Goal: Information Seeking & Learning: Learn about a topic

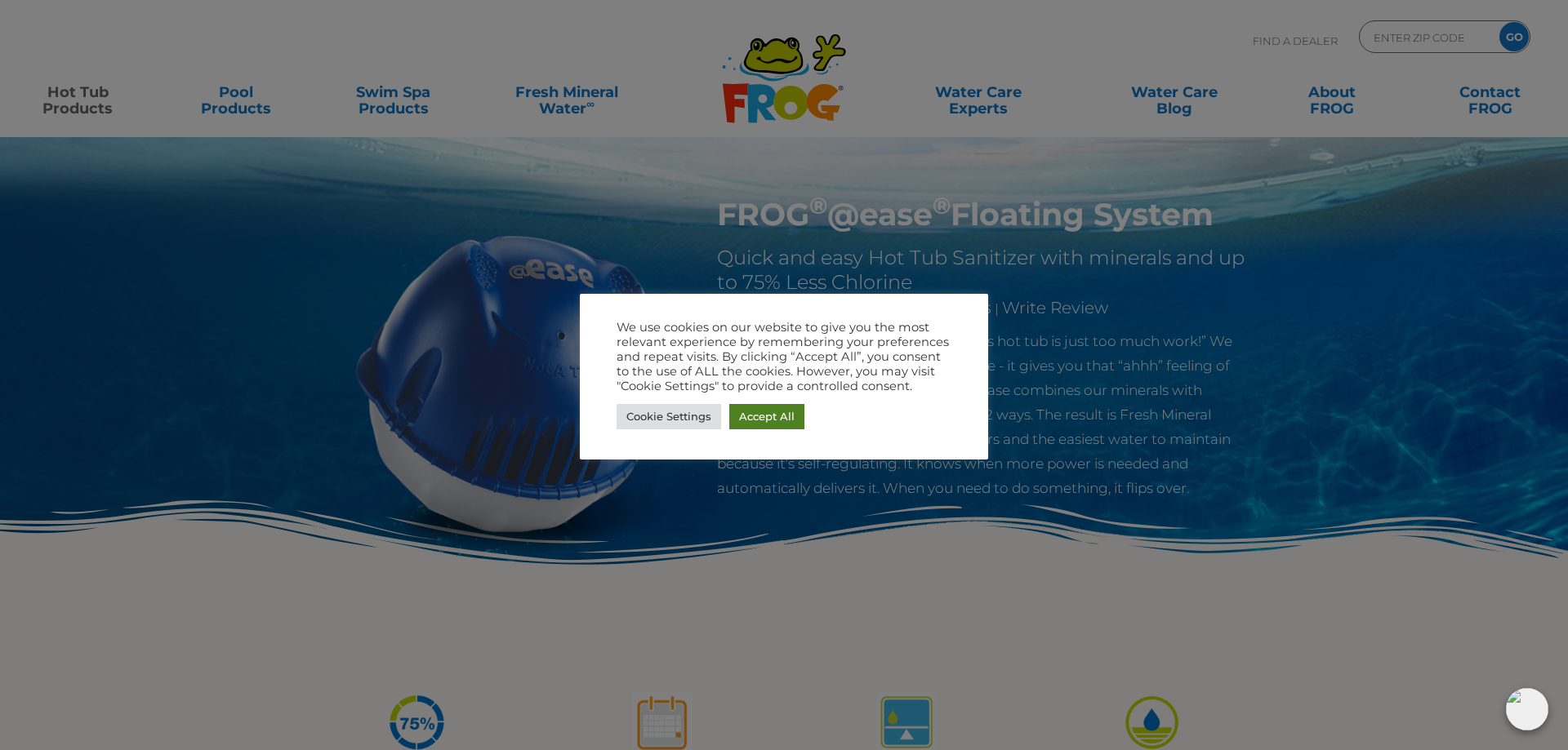
click at [762, 417] on link "Accept All" at bounding box center [766, 417] width 76 height 25
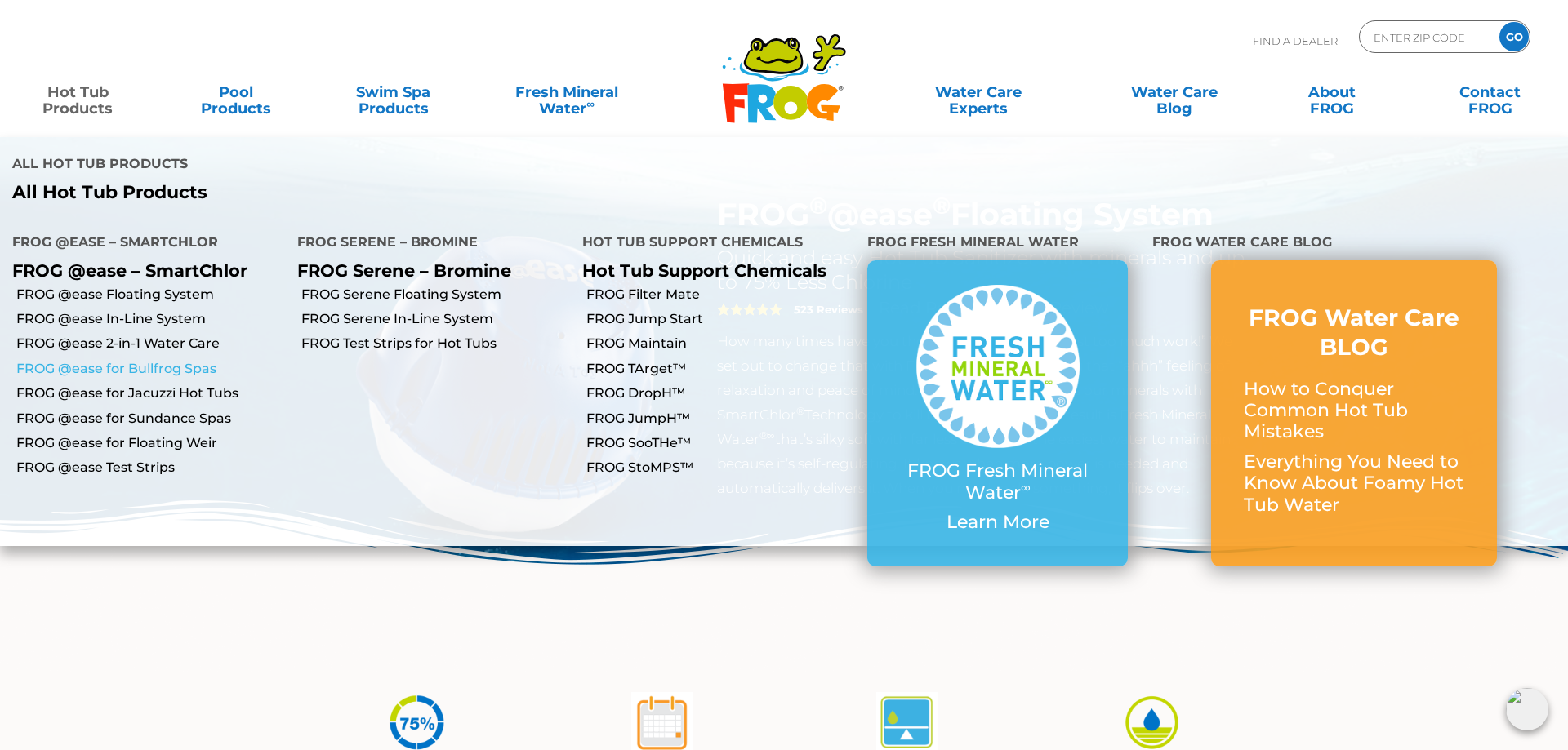
click at [191, 360] on link "FROG @ease for Bullfrog Spas" at bounding box center [150, 368] width 269 height 18
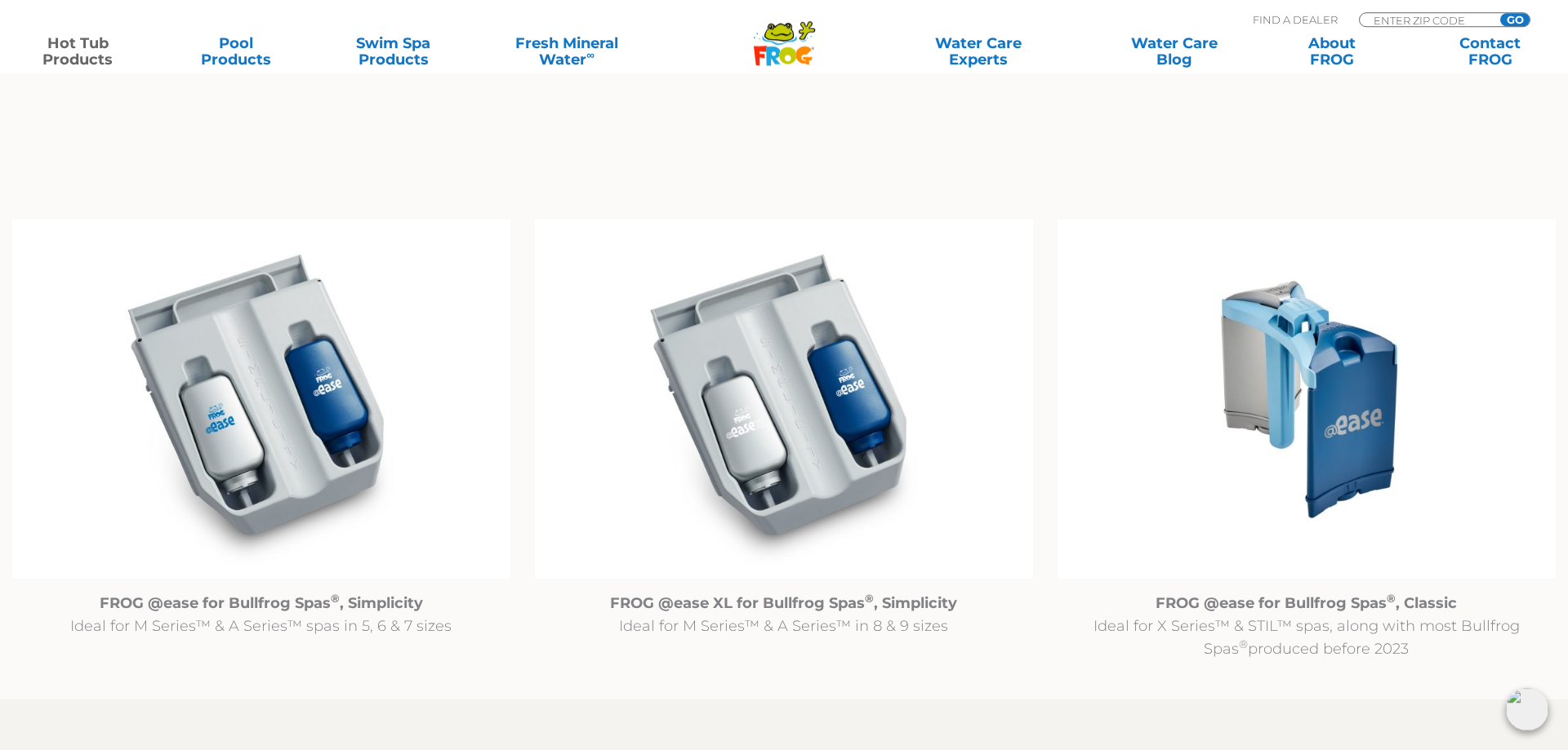
scroll to position [1665, 0]
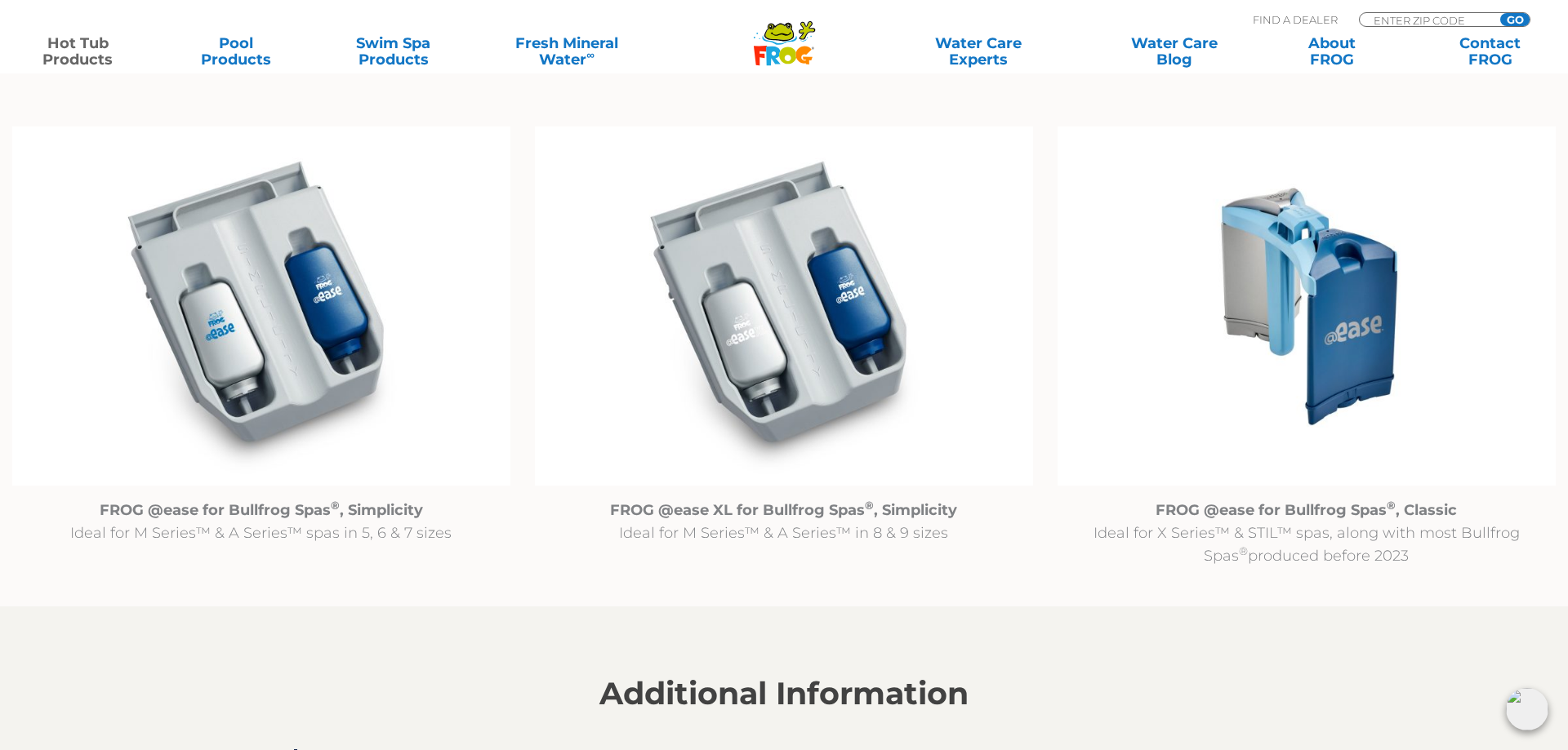
click at [1325, 327] on img at bounding box center [1306, 306] width 498 height 360
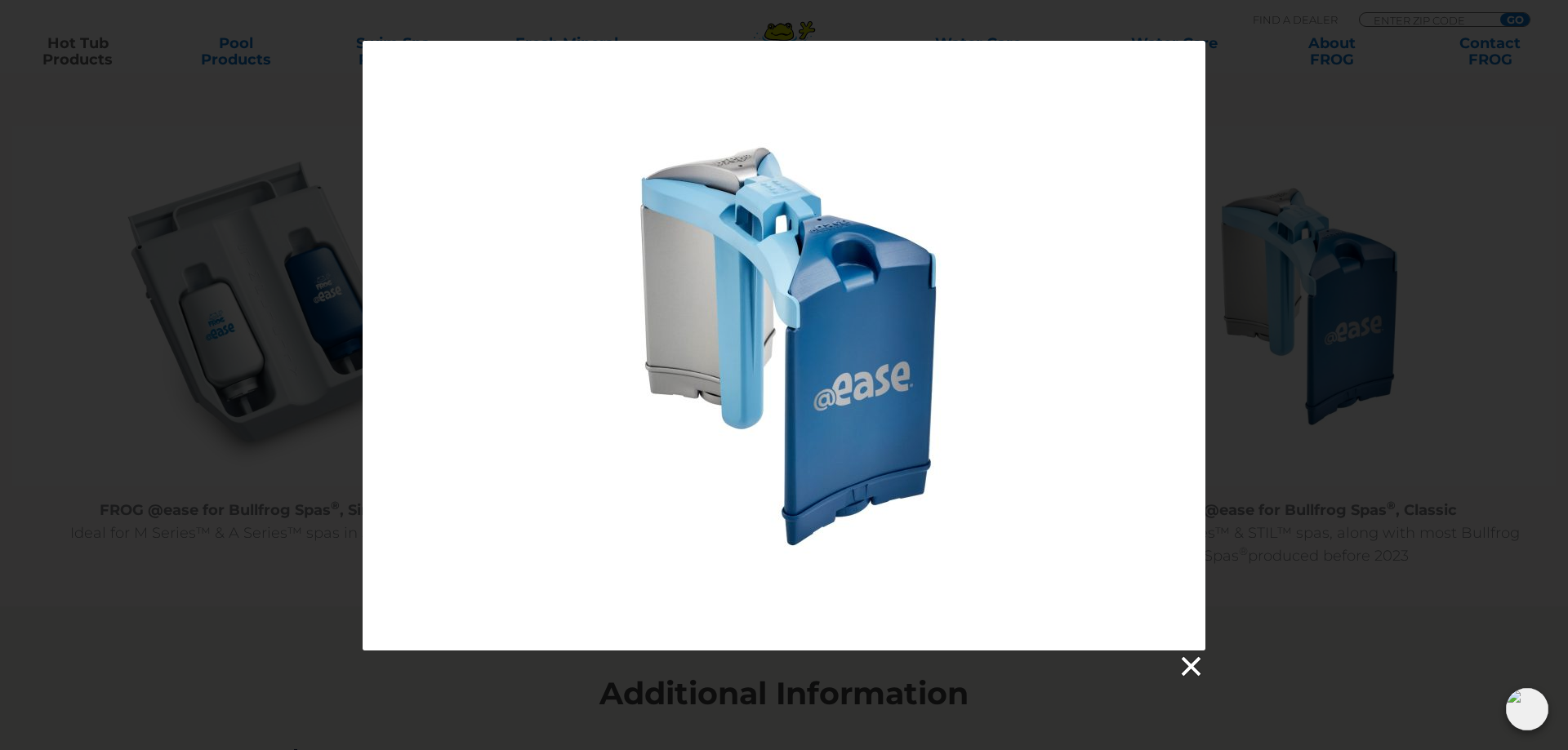
click at [1195, 664] on link at bounding box center [1190, 668] width 25 height 25
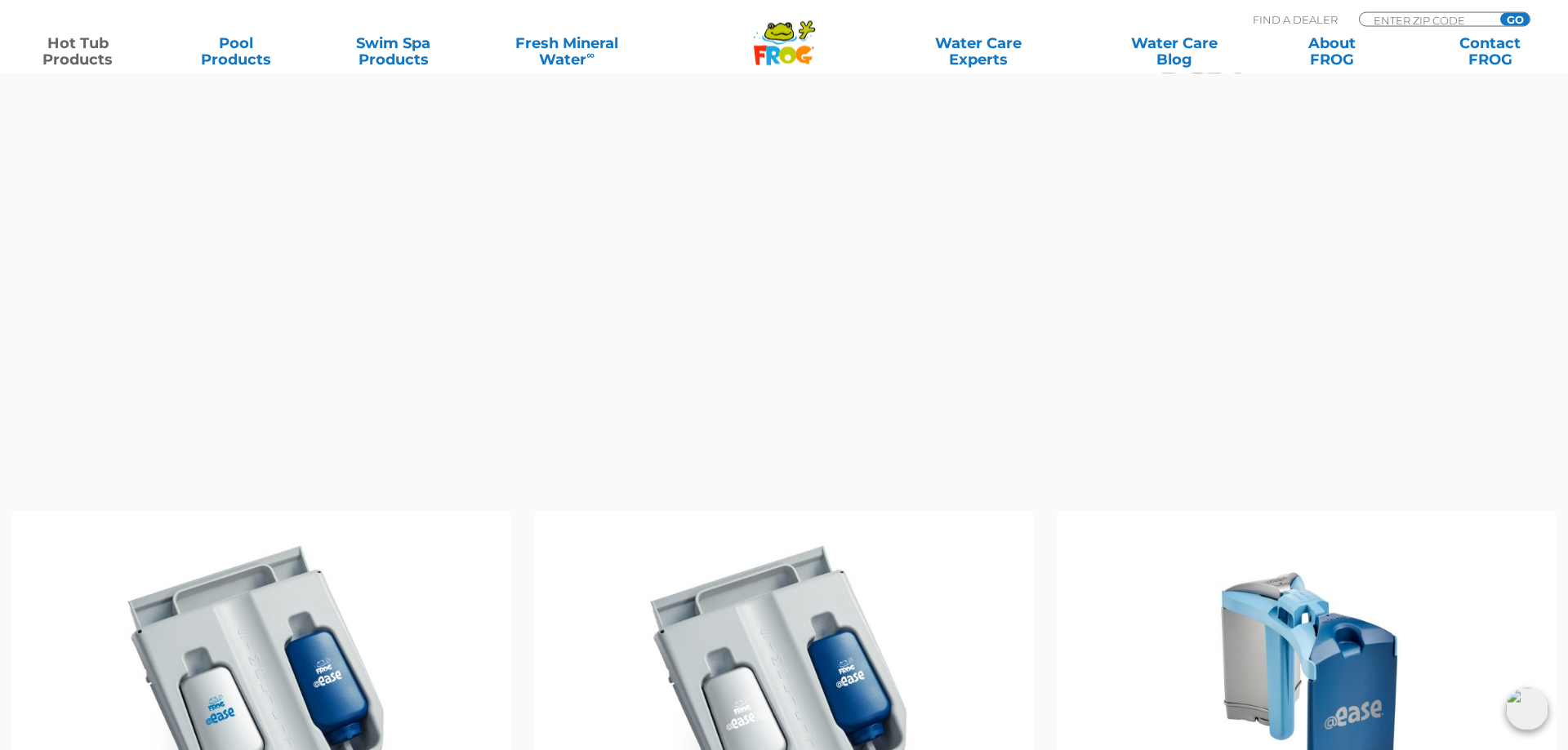
scroll to position [1416, 0]
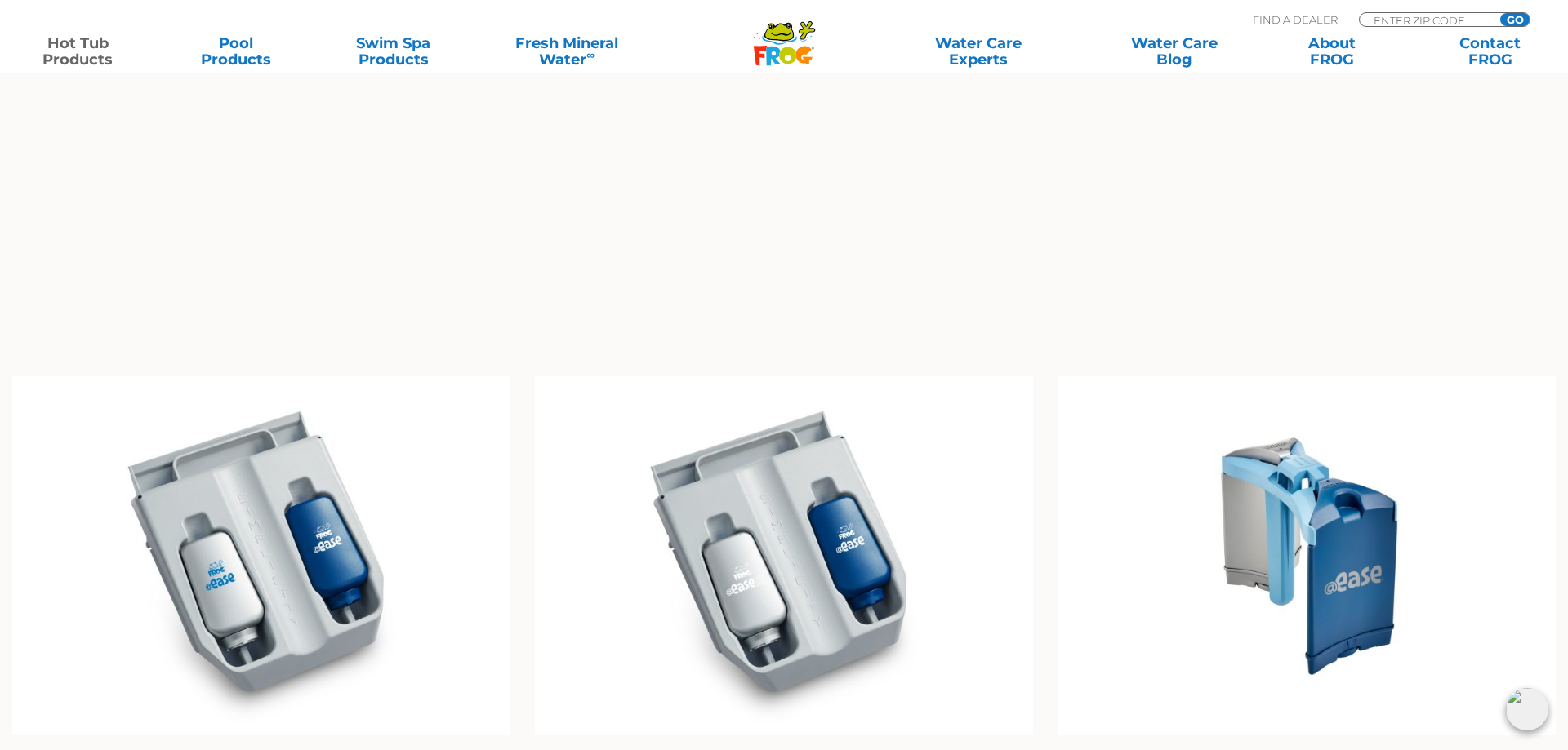
click at [1314, 537] on img at bounding box center [1306, 556] width 498 height 360
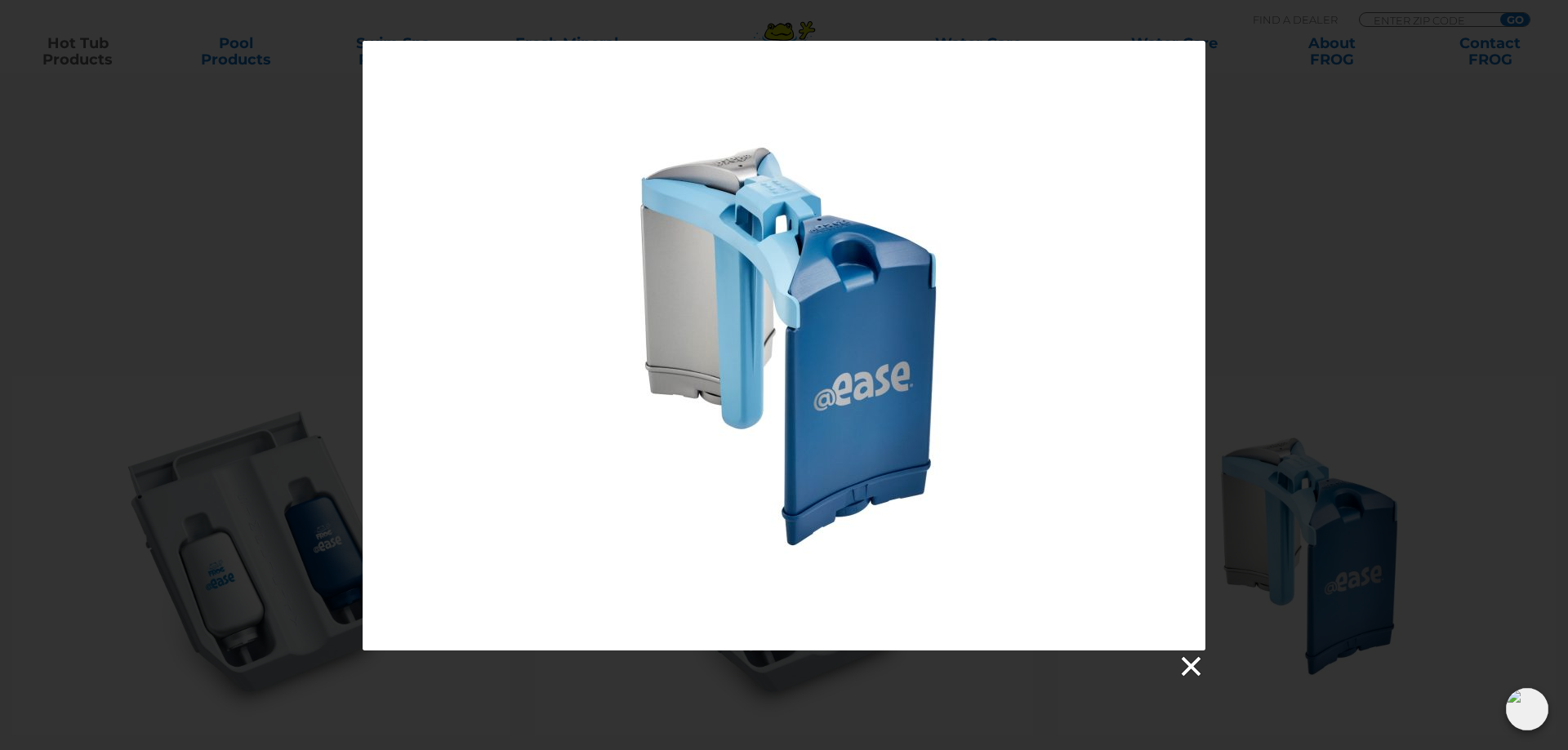
drag, startPoint x: 1194, startPoint y: 675, endPoint x: 1194, endPoint y: 667, distance: 8.0
click at [1194, 669] on link at bounding box center [1190, 668] width 25 height 25
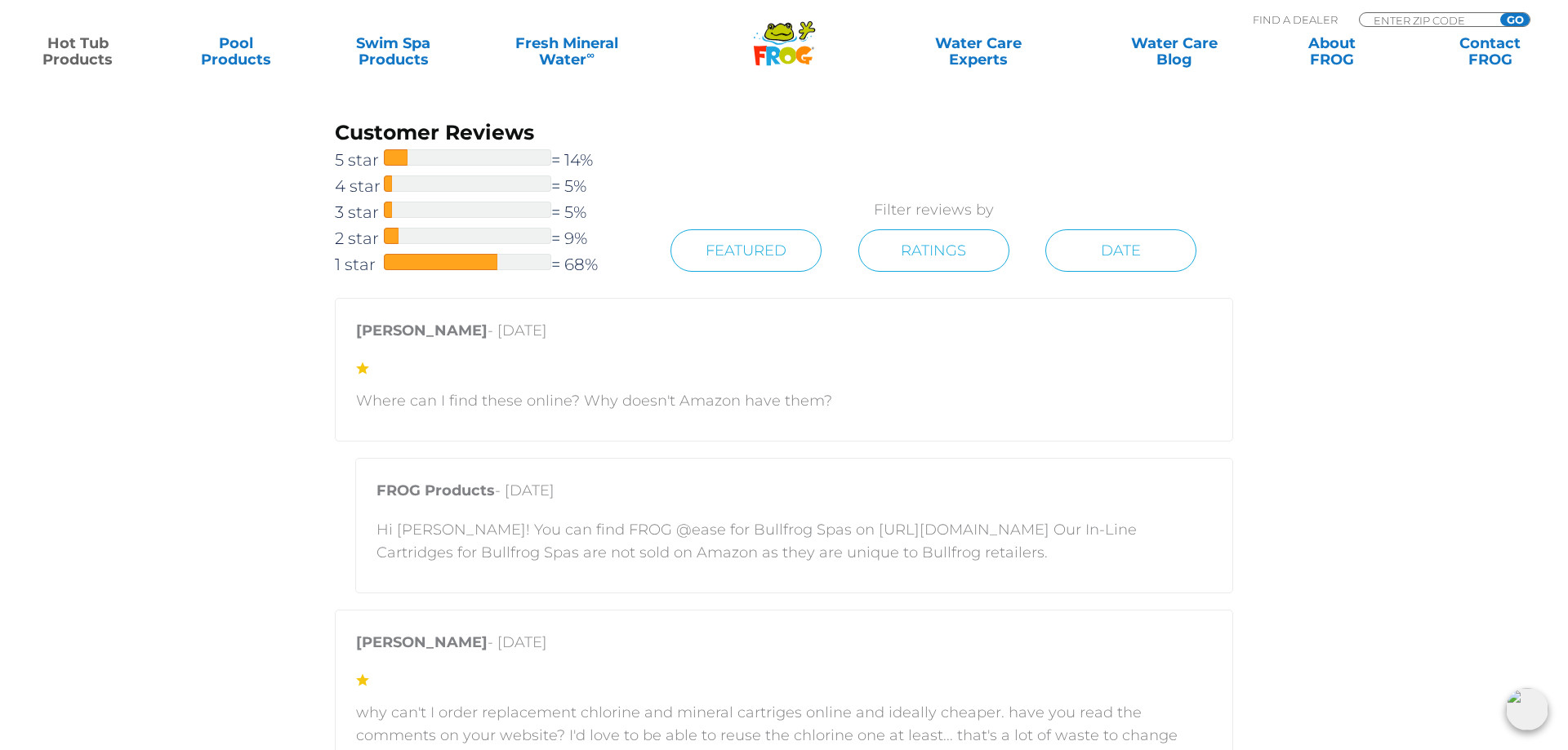
scroll to position [3165, 0]
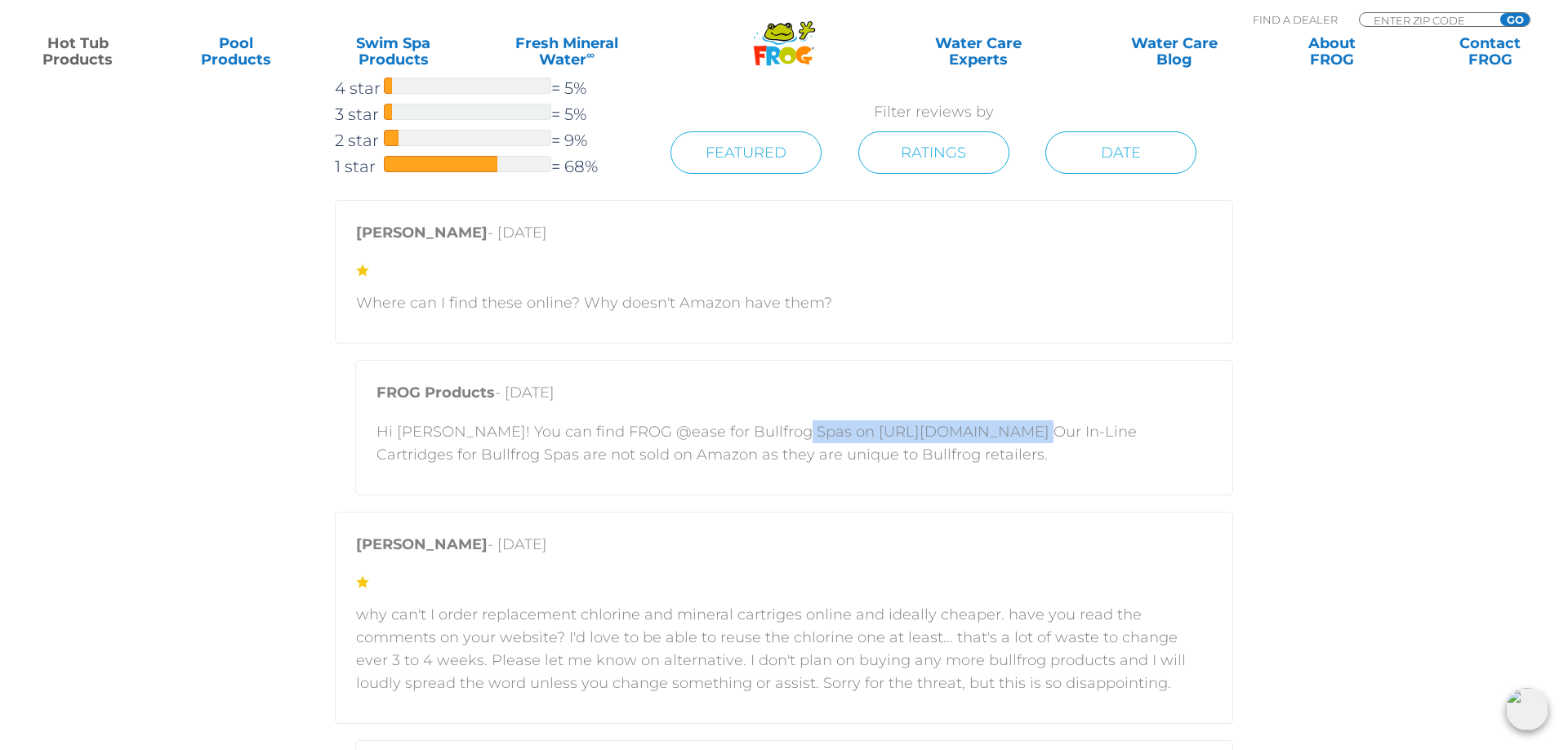
drag, startPoint x: 985, startPoint y: 432, endPoint x: 782, endPoint y: 432, distance: 203.0
click at [782, 432] on p "Hi [PERSON_NAME]! You can find FROG @ease for Bullfrog Spas on [URL][DOMAIN_NAM…" at bounding box center [793, 444] width 835 height 46
